Goal: Check status: Check status

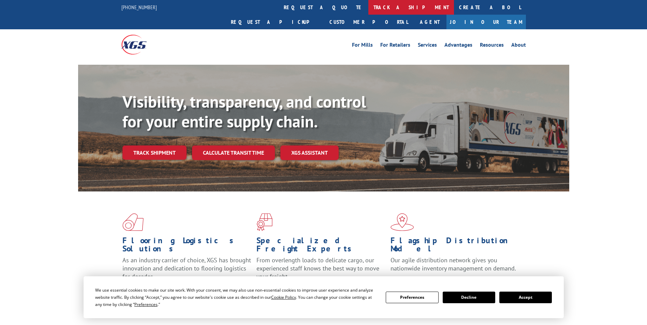
click at [368, 3] on link "track a shipment" at bounding box center [411, 7] width 86 height 15
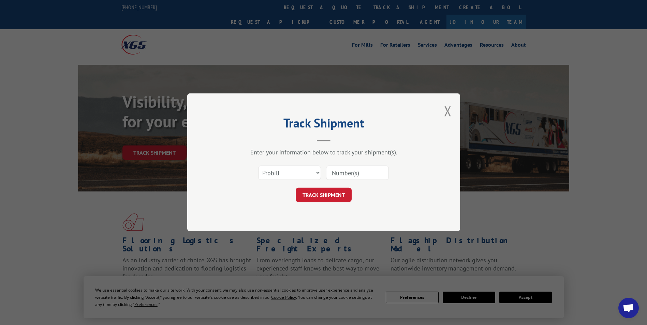
click at [335, 179] on input at bounding box center [357, 173] width 63 height 14
type input "3302905"
click button "TRACK SHIPMENT" at bounding box center [324, 195] width 56 height 14
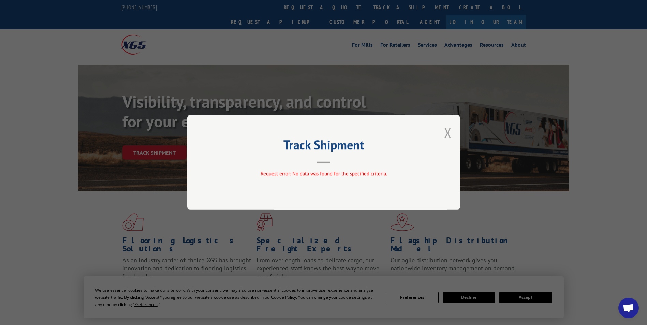
click at [449, 136] on button "Close modal" at bounding box center [448, 133] width 8 height 18
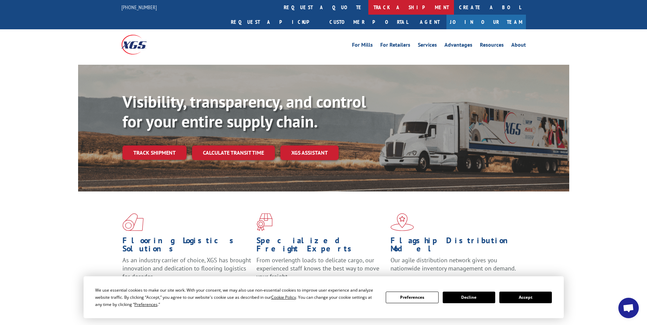
click at [368, 3] on link "track a shipment" at bounding box center [411, 7] width 86 height 15
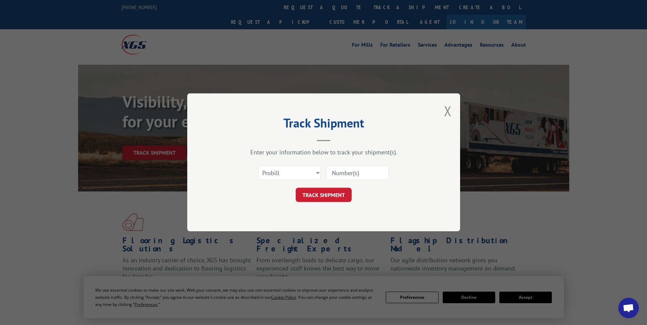
click at [331, 173] on input at bounding box center [357, 173] width 63 height 14
type input "725-051854"
click button "TRACK SHIPMENT" at bounding box center [324, 195] width 56 height 14
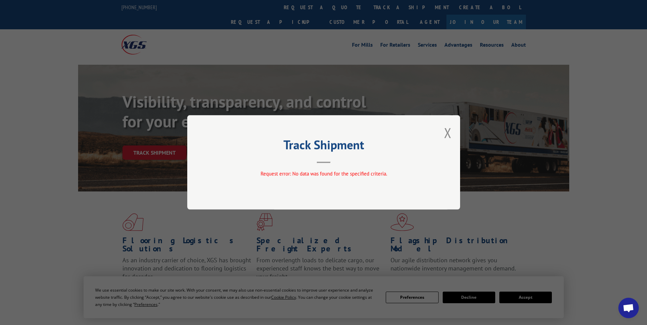
drag, startPoint x: 446, startPoint y: 132, endPoint x: 417, endPoint y: 129, distance: 29.1
click at [445, 132] on button "Close modal" at bounding box center [448, 133] width 8 height 18
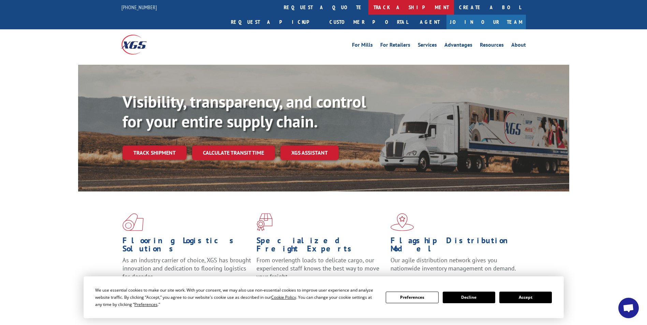
click at [368, 9] on link "track a shipment" at bounding box center [411, 7] width 86 height 15
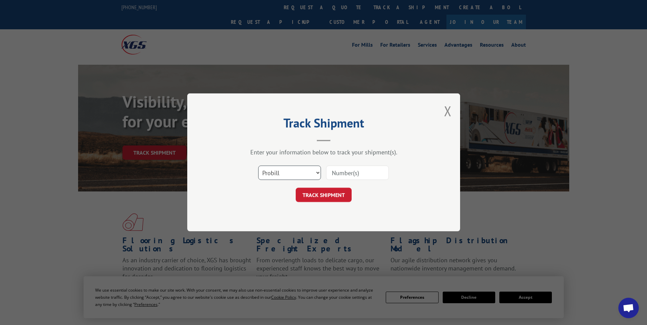
drag, startPoint x: 278, startPoint y: 174, endPoint x: 278, endPoint y: 181, distance: 6.8
click at [278, 175] on select "Select category... Probill BOL PO" at bounding box center [289, 173] width 63 height 14
select select "bol"
click at [258, 166] on select "Select category... Probill BOL PO" at bounding box center [289, 173] width 63 height 14
click at [330, 174] on input at bounding box center [357, 173] width 63 height 14
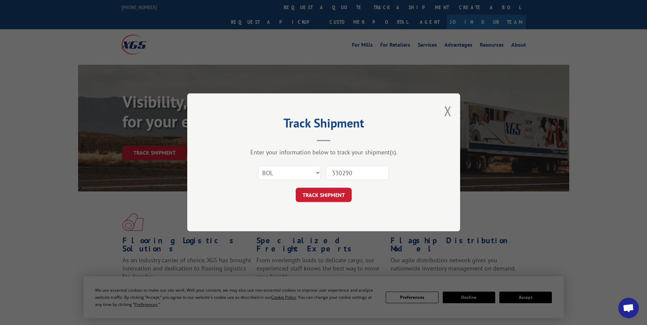
type input "3302905"
click button "TRACK SHIPMENT" at bounding box center [324, 195] width 56 height 14
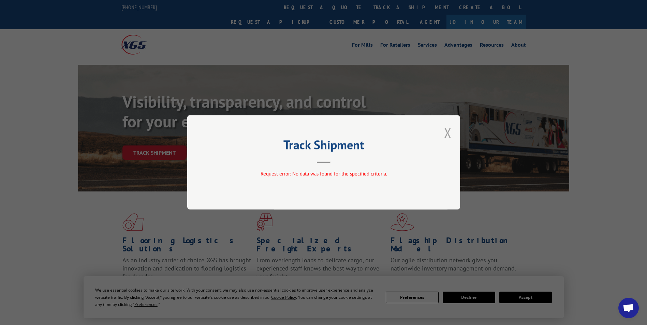
click at [445, 132] on button "Close modal" at bounding box center [448, 133] width 8 height 18
